Goal: Find specific page/section: Find specific page/section

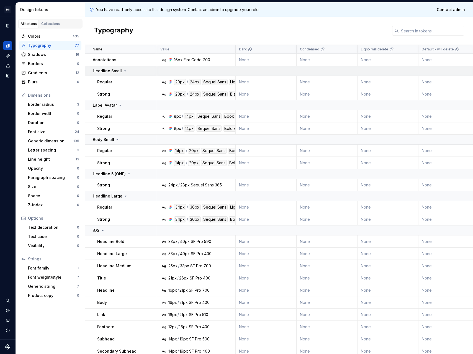
click at [115, 69] on p "Headline Small" at bounding box center [107, 71] width 29 height 6
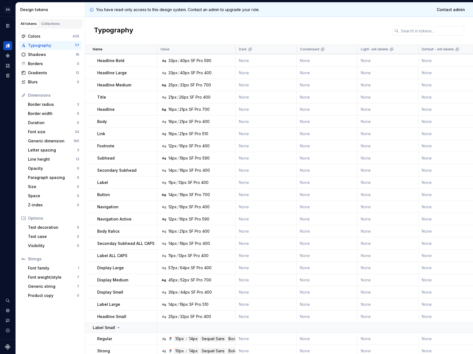
scroll to position [181, 0]
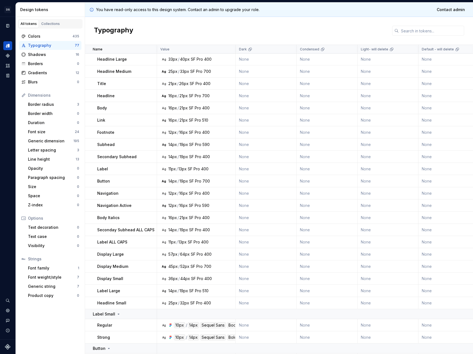
scroll to position [152, 0]
